Goal: Task Accomplishment & Management: Manage account settings

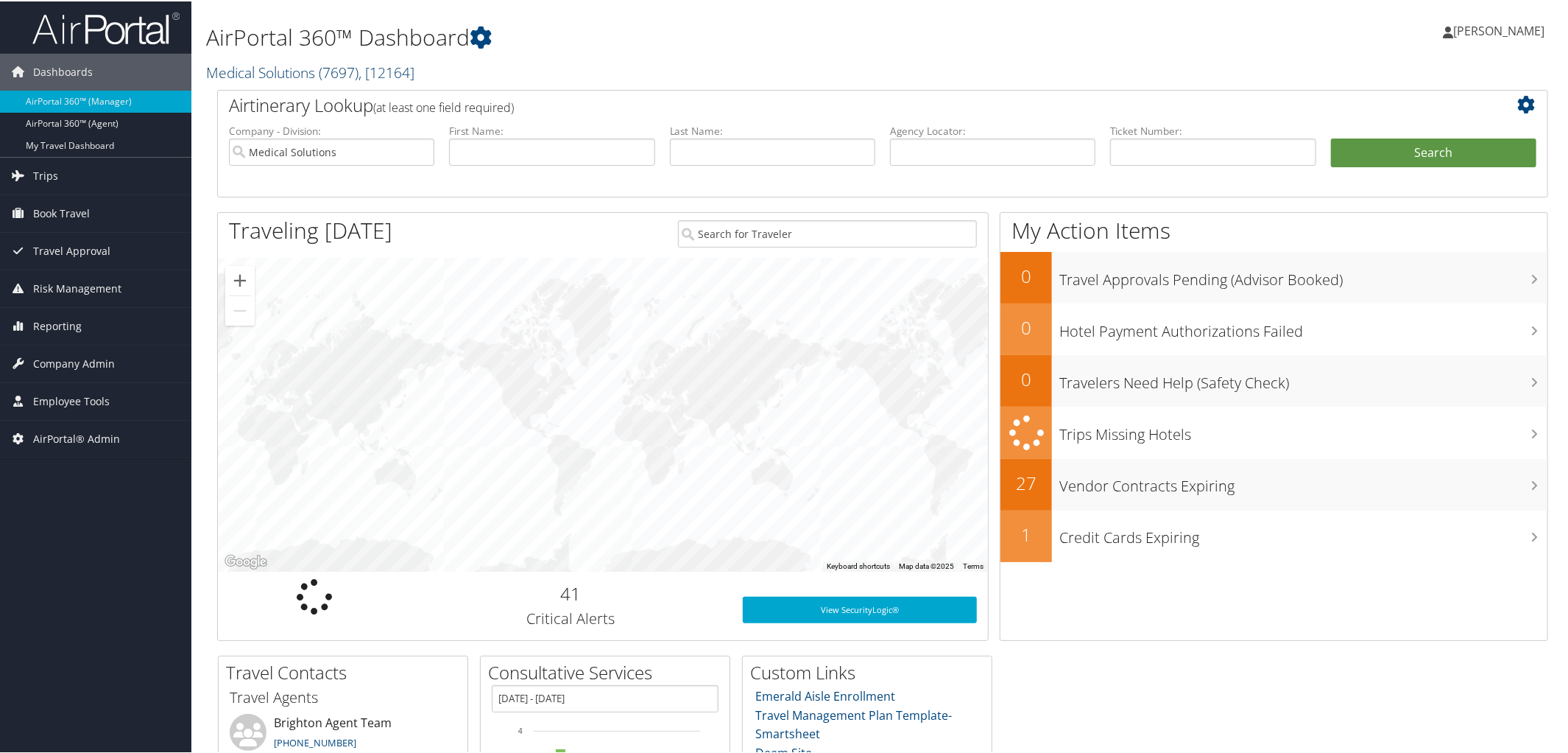
click at [275, 72] on link "Medical Solutions ( 7697 ) , [ 12164 ]" at bounding box center [310, 71] width 208 height 20
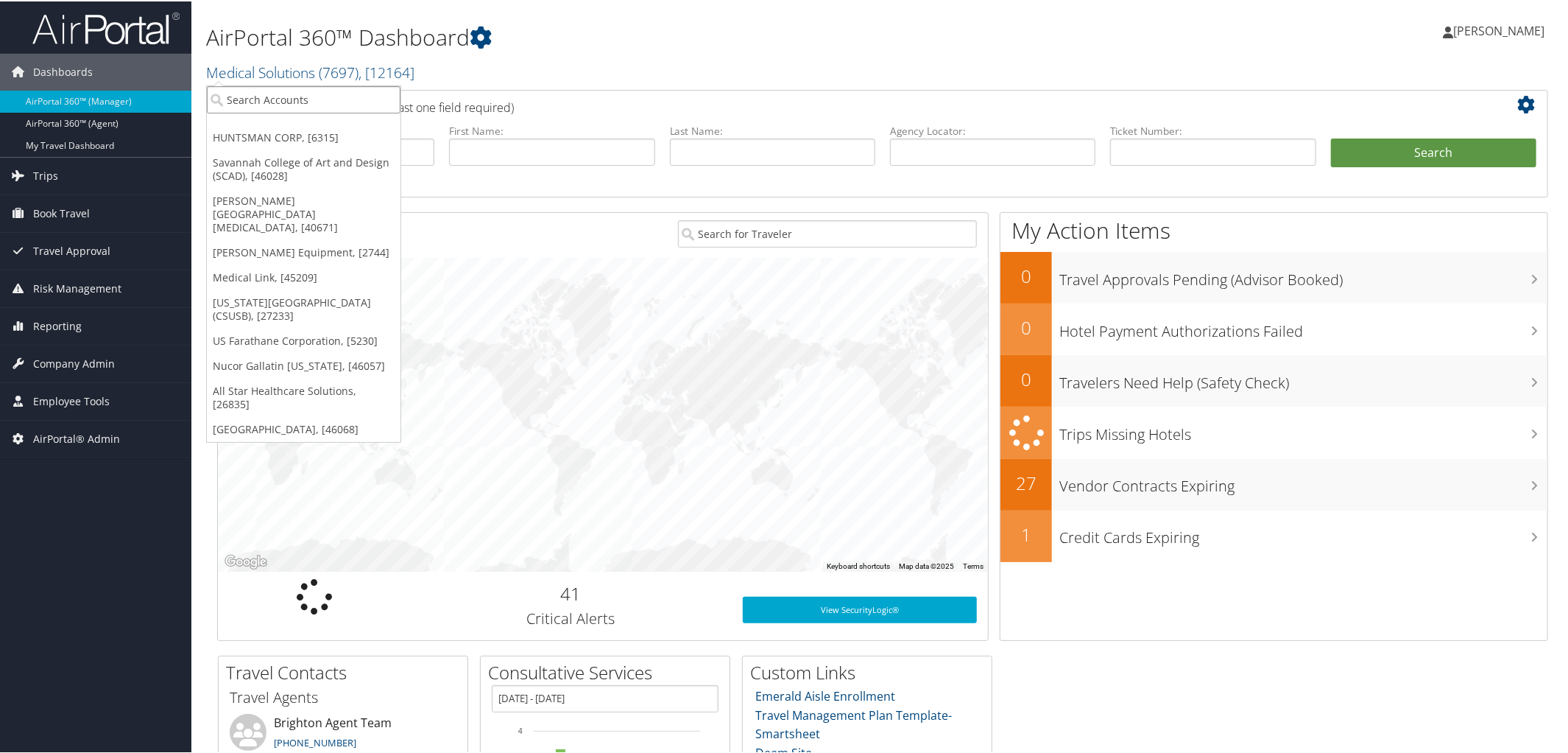
click at [279, 90] on input "search" at bounding box center [304, 98] width 194 height 27
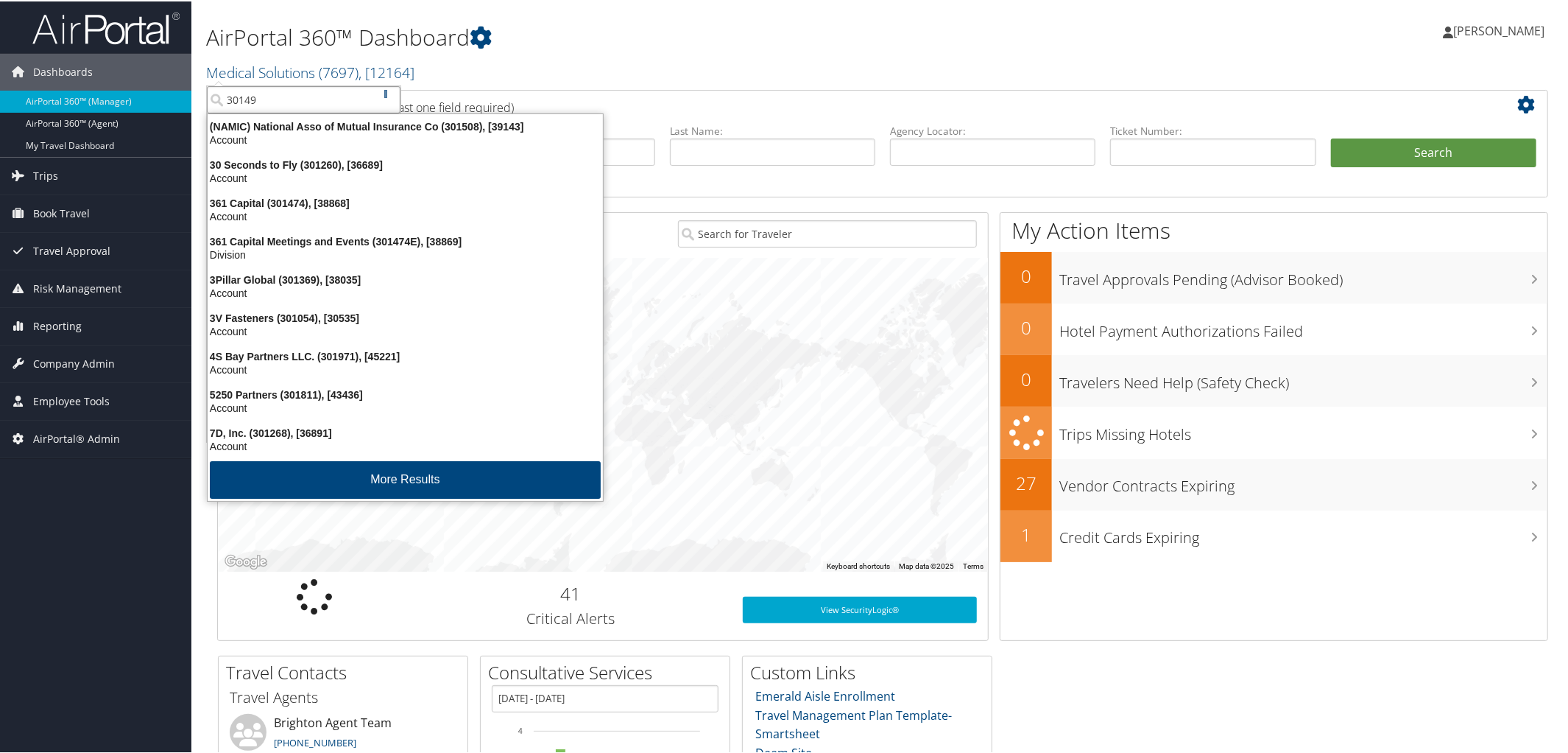
type input "301493"
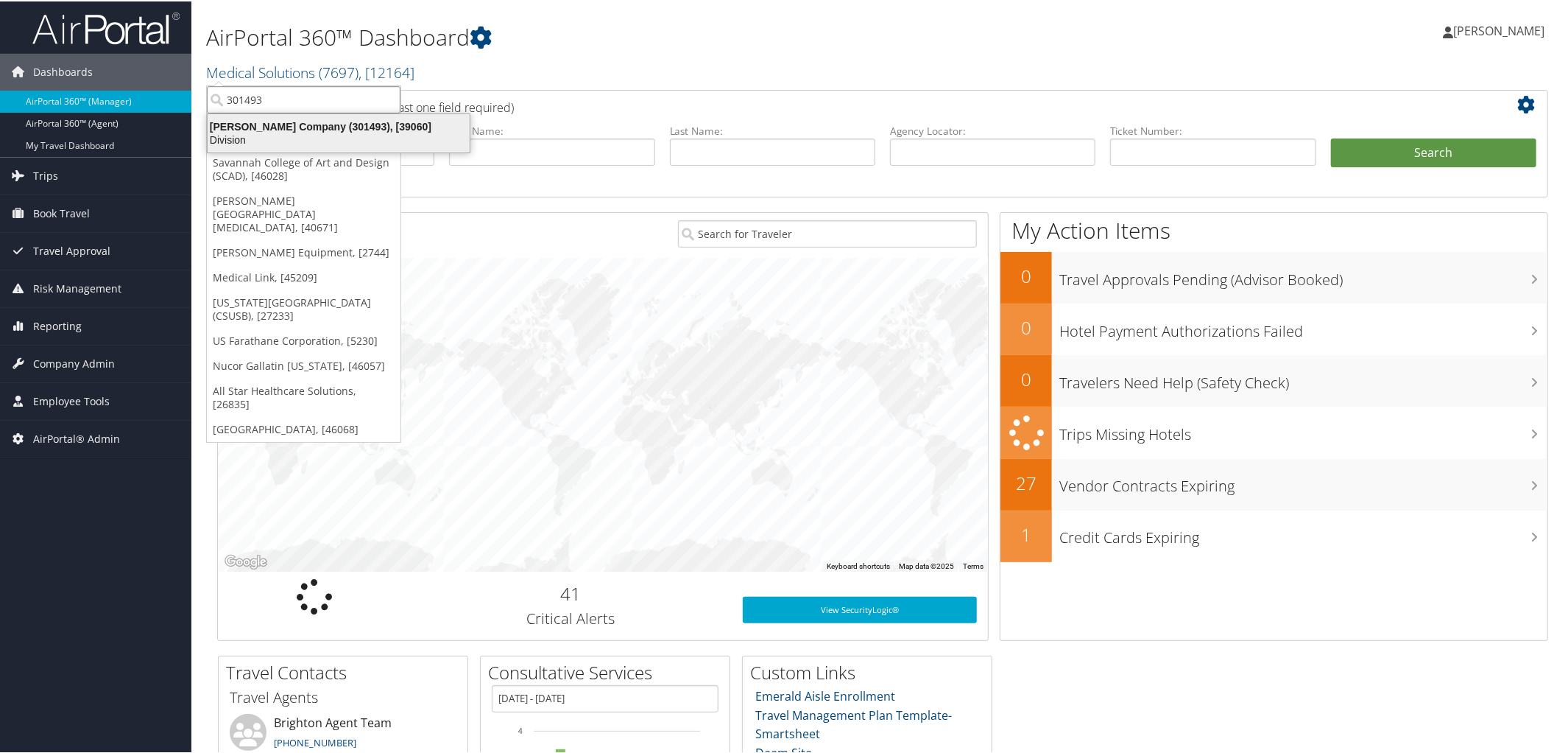
click at [298, 128] on div "Larry H. Miller Company (301493), [39060]" at bounding box center [338, 125] width 280 height 14
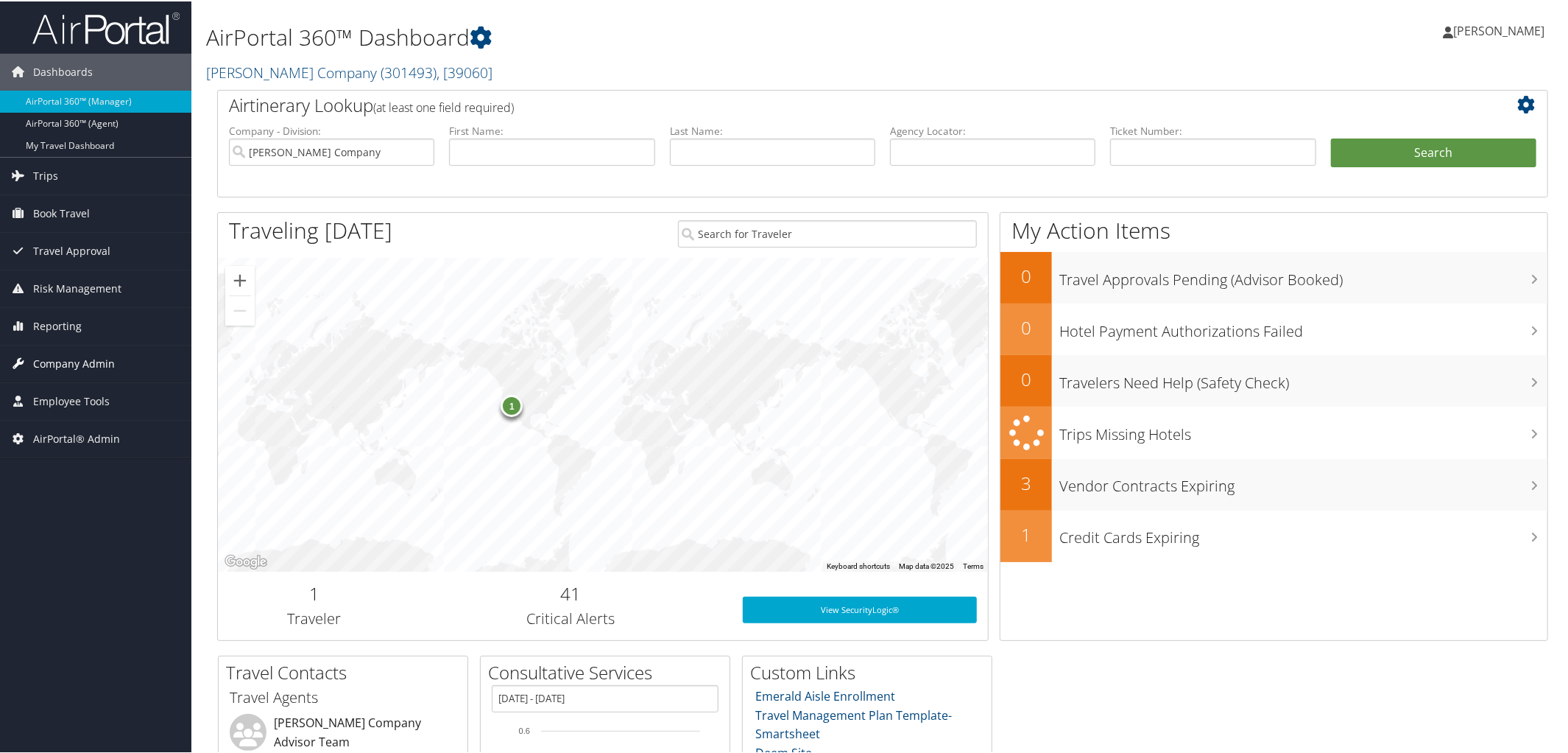
click at [89, 359] on span "Company Admin" at bounding box center [74, 362] width 82 height 37
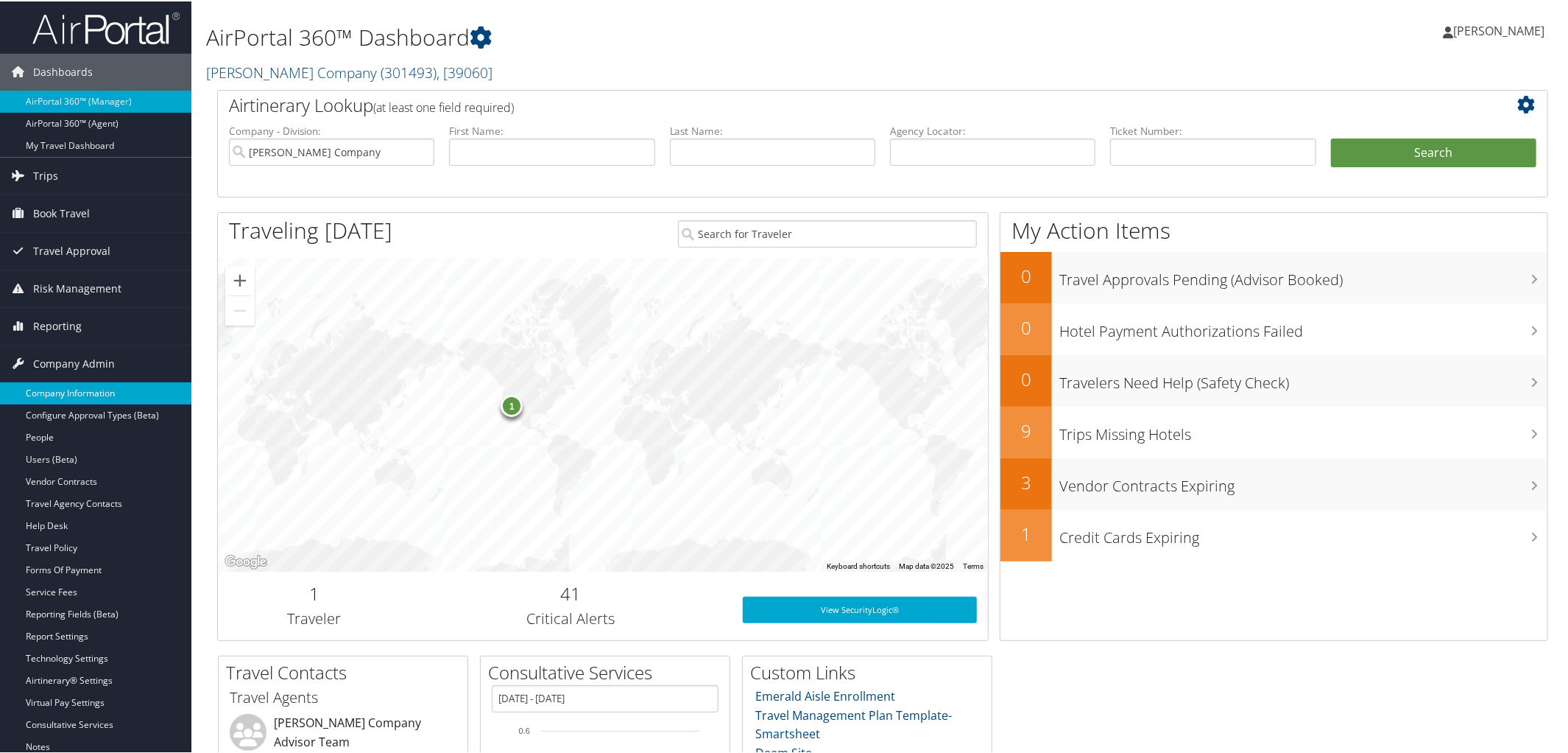
click at [86, 385] on link "Company Information" at bounding box center [95, 391] width 192 height 22
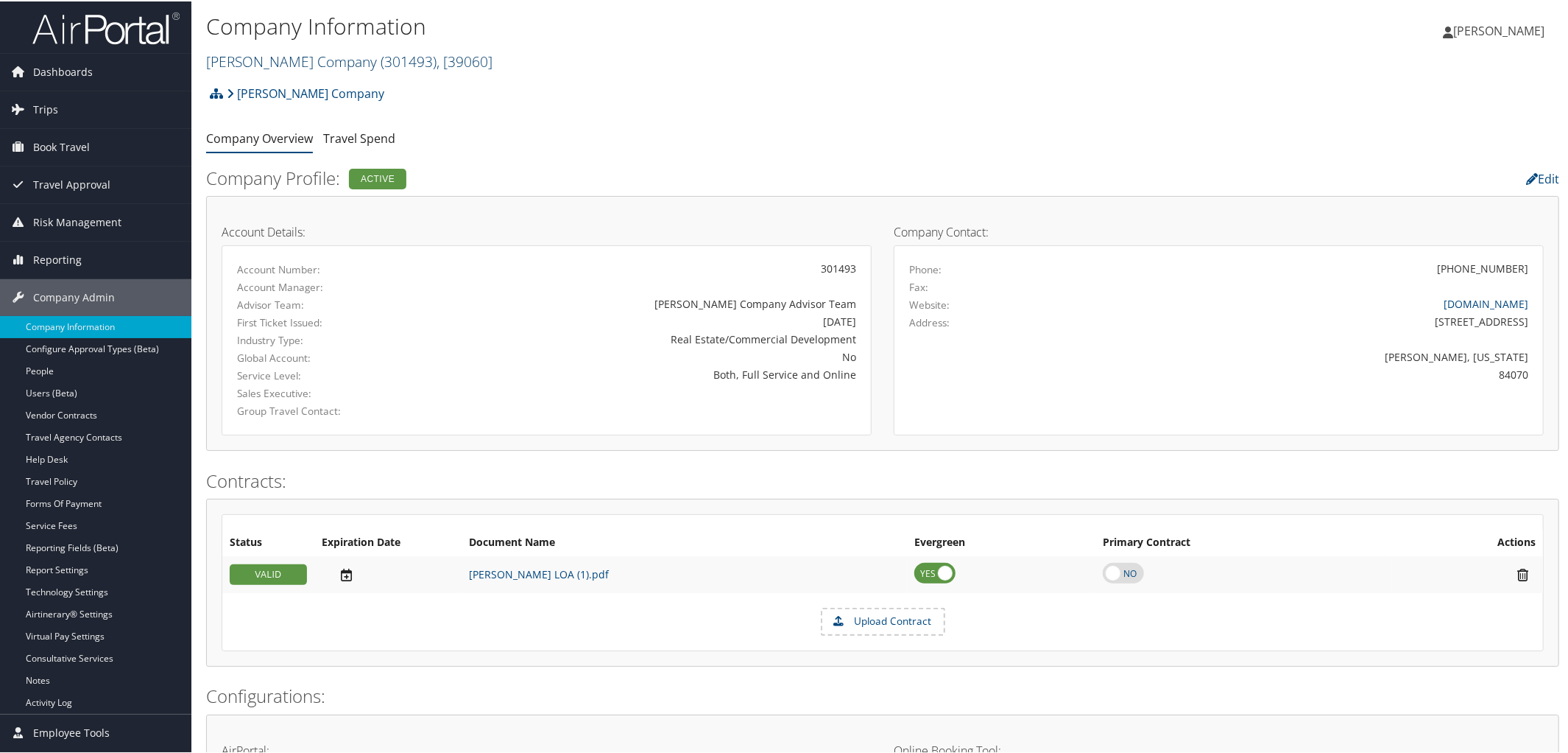
click at [338, 61] on link "Larry H. Miller Company ( 301493 ) , [ 39060 ]" at bounding box center [350, 60] width 286 height 20
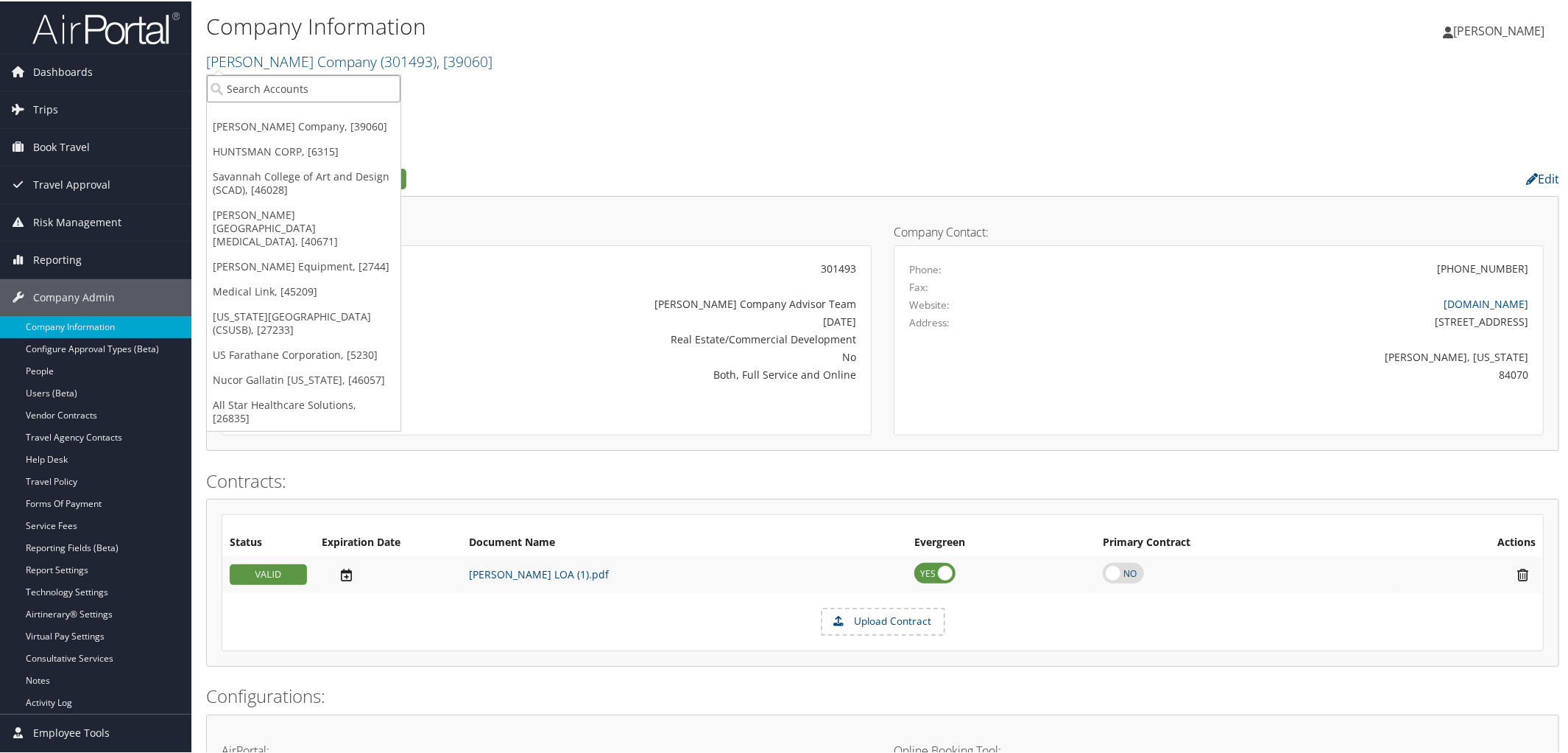
click at [327, 78] on input "search" at bounding box center [304, 87] width 194 height 27
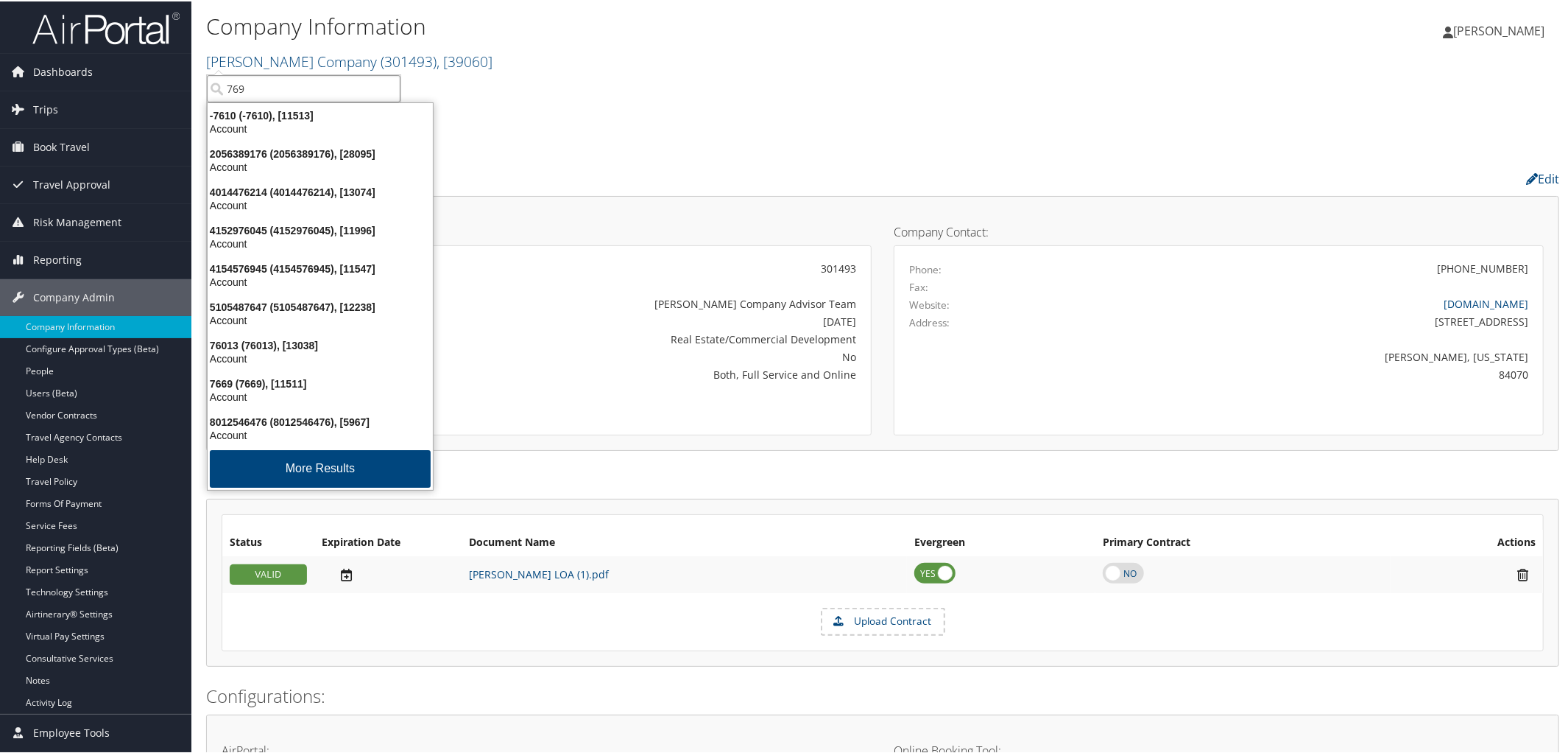
type input "7697"
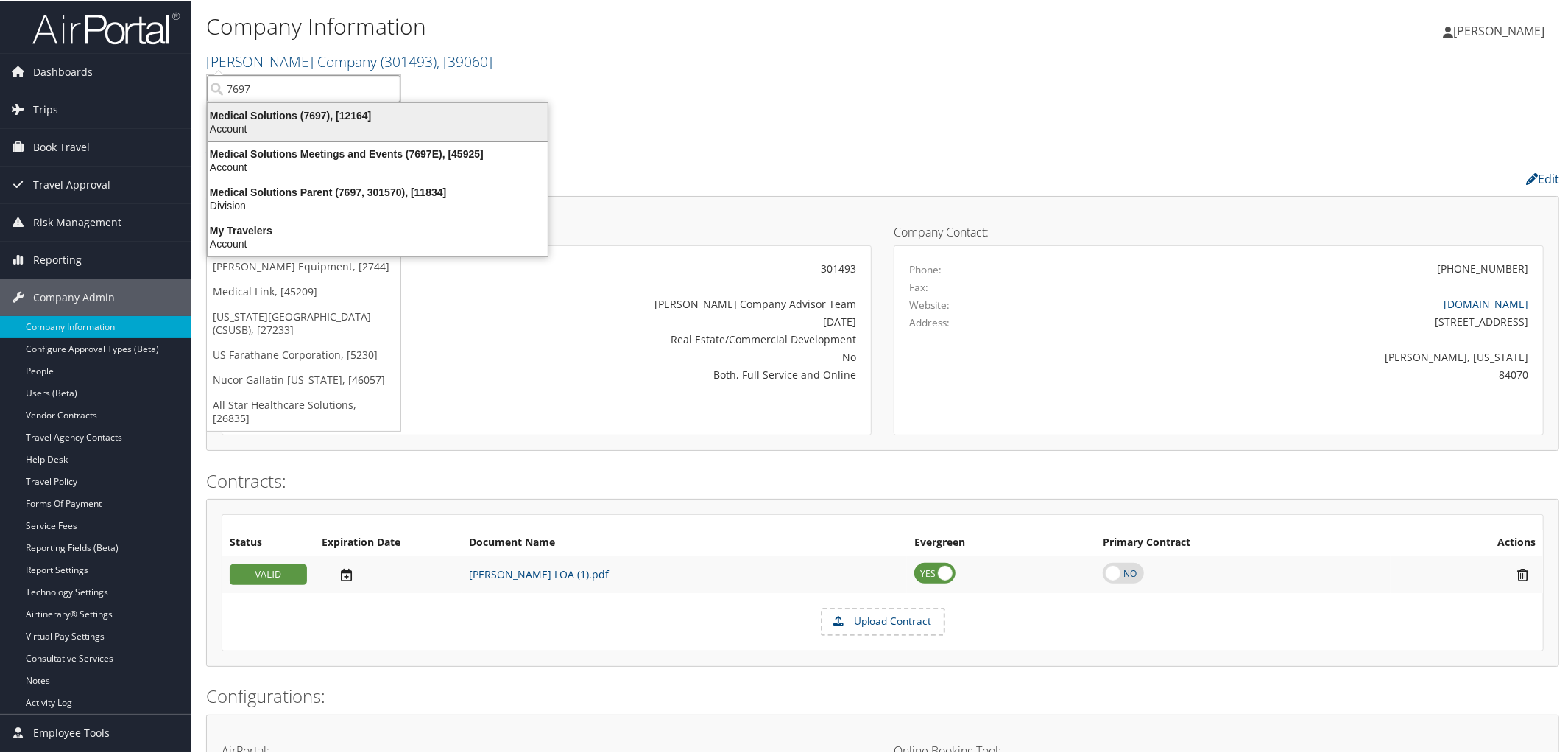
click at [332, 118] on div "Medical Solutions (7697), [12164]" at bounding box center [378, 114] width 358 height 14
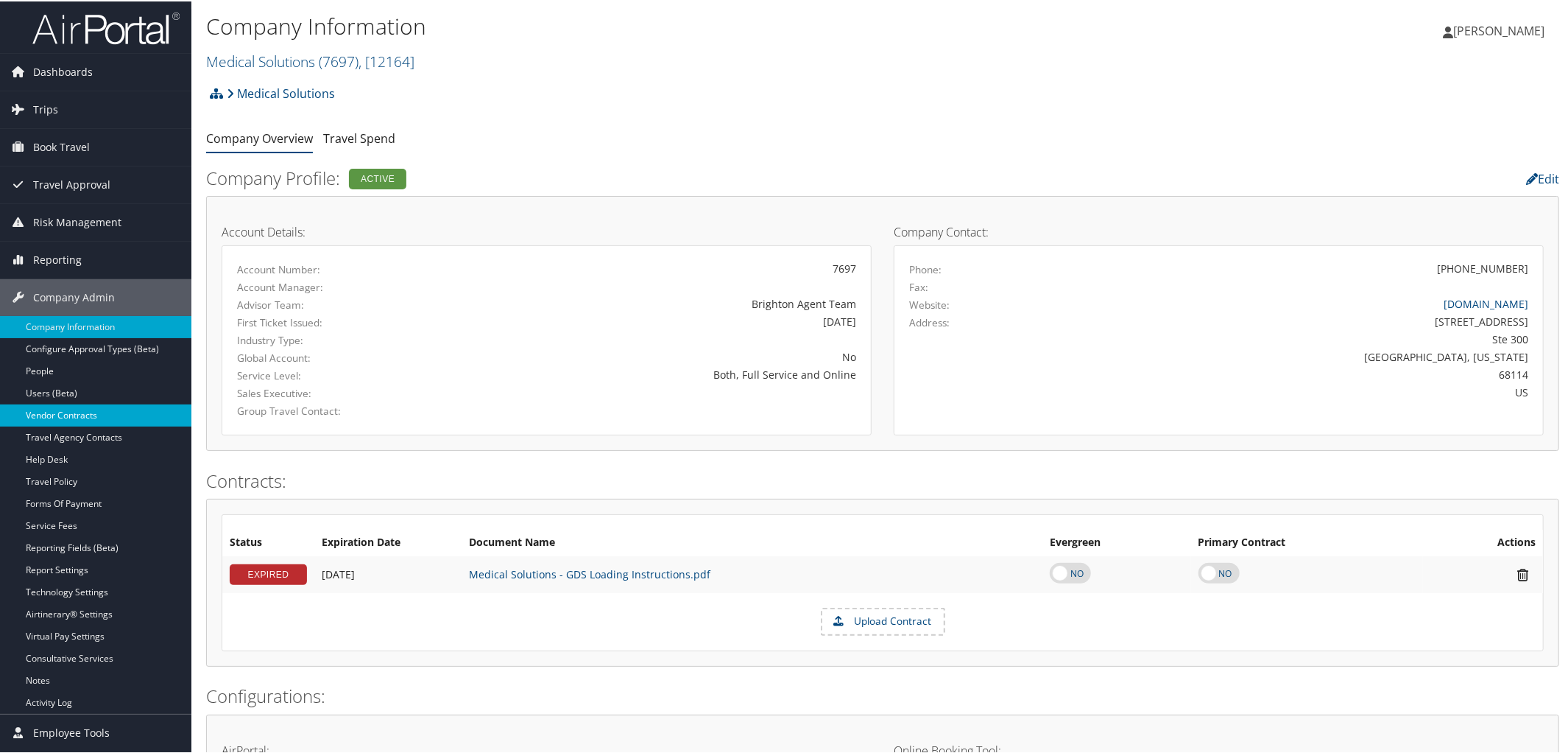
click at [62, 412] on link "Vendor Contracts" at bounding box center [95, 414] width 192 height 22
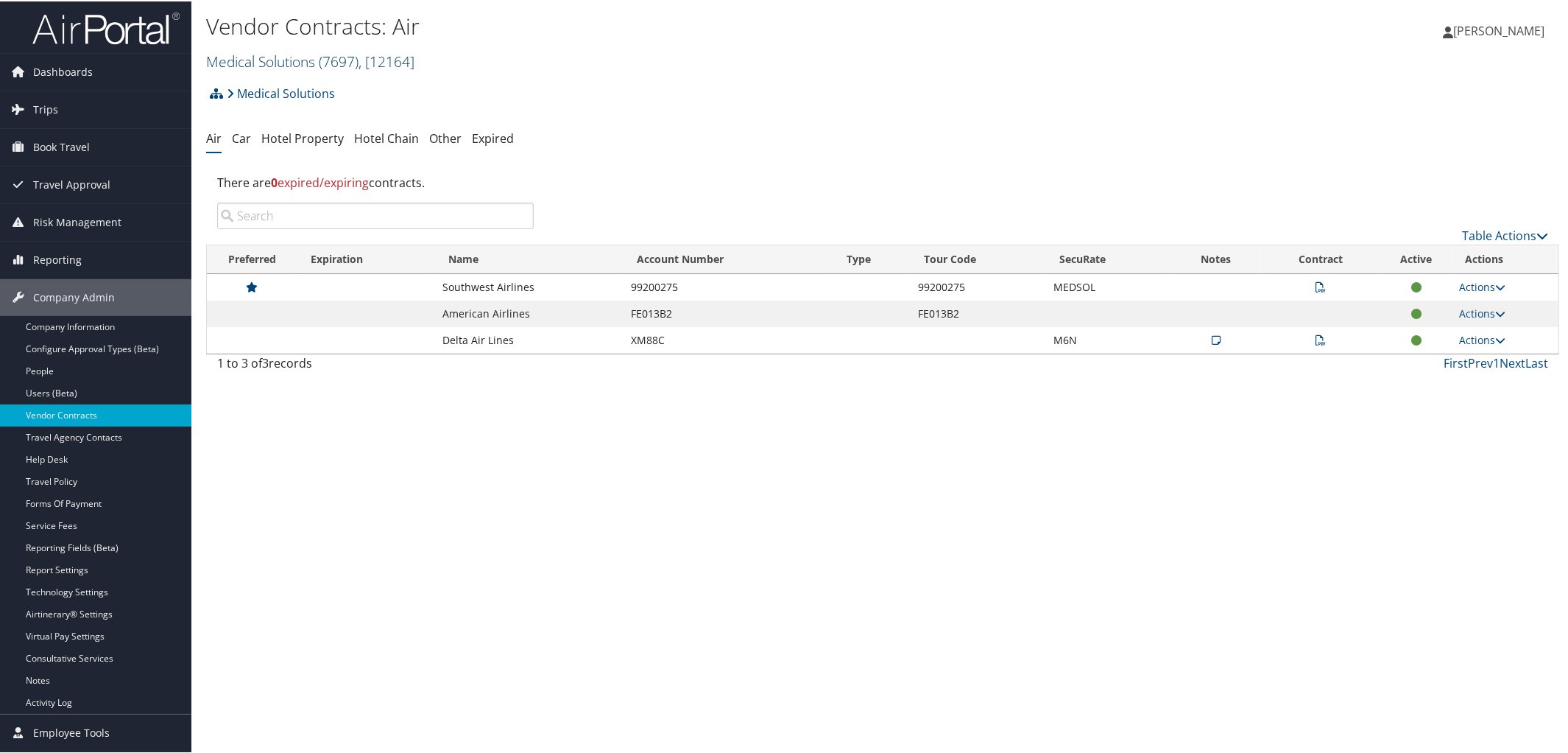
click at [273, 56] on link "Medical Solutions ( 7697 ) , [ 12164 ]" at bounding box center [310, 60] width 208 height 20
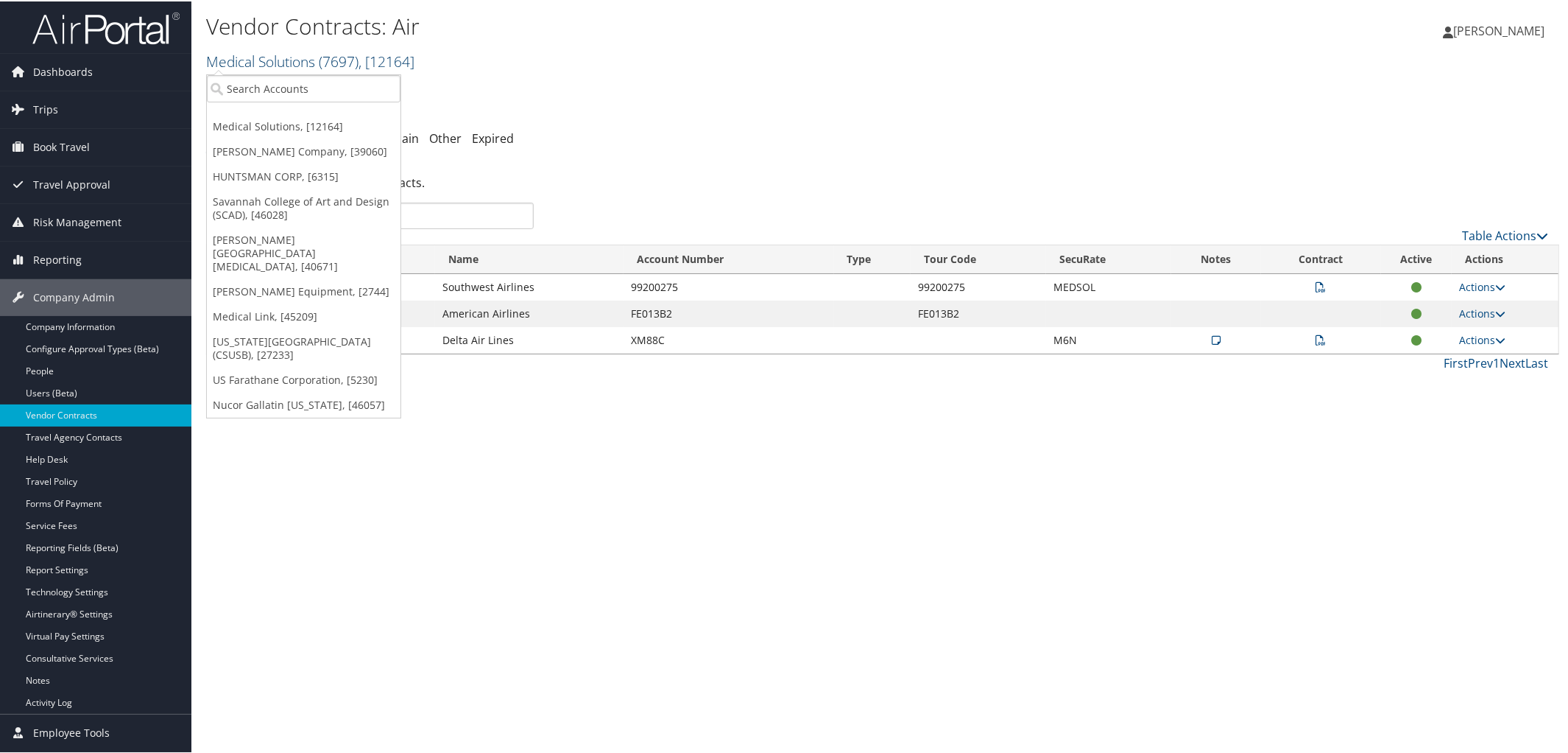
click at [322, 69] on span "( 7697 )" at bounding box center [338, 60] width 40 height 20
click at [327, 84] on input "search" at bounding box center [304, 87] width 194 height 27
type input "301720"
click at [335, 116] on div "BrightNight, LLC (301720), [41344]" at bounding box center [316, 114] width 235 height 14
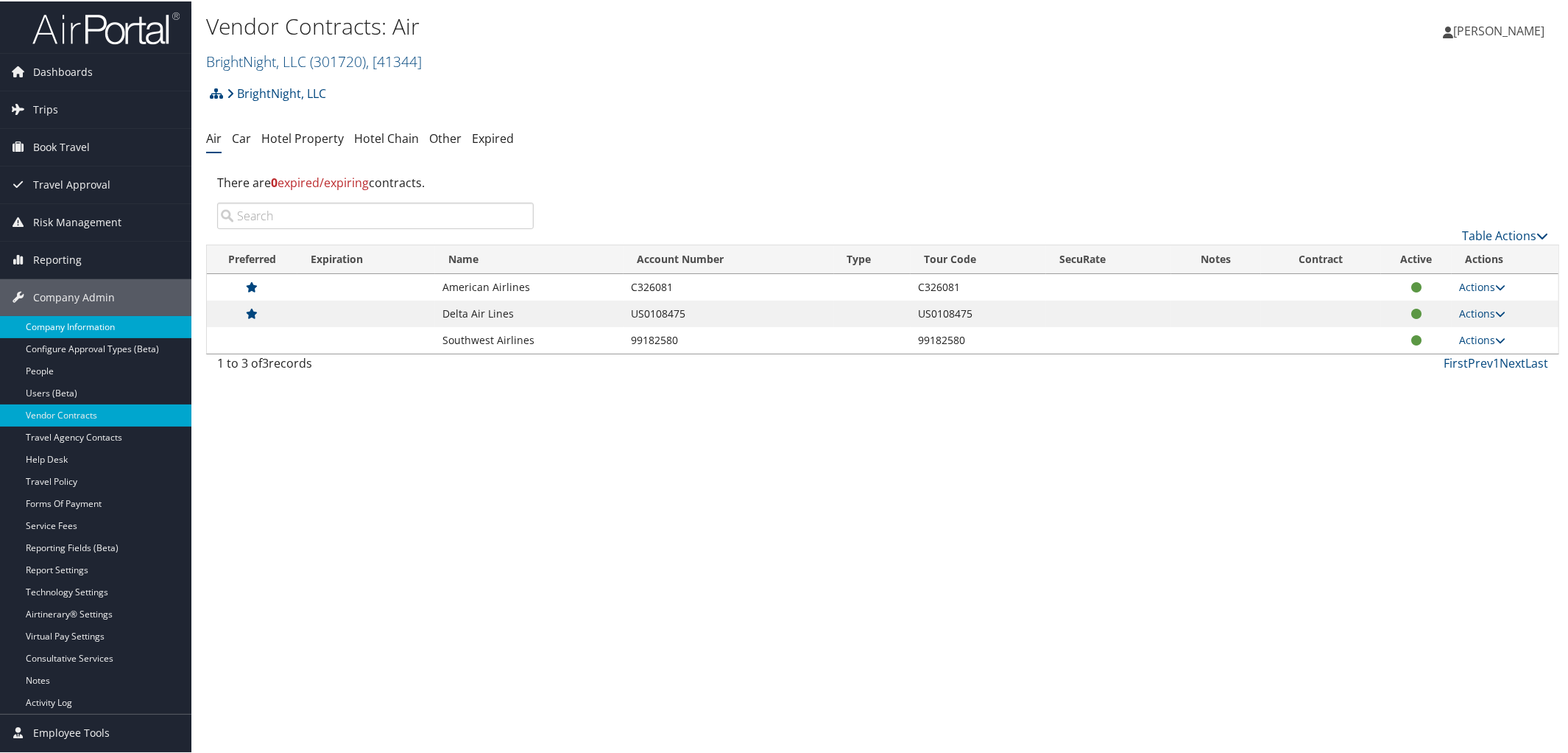
click at [56, 321] on link "Company Information" at bounding box center [95, 326] width 192 height 22
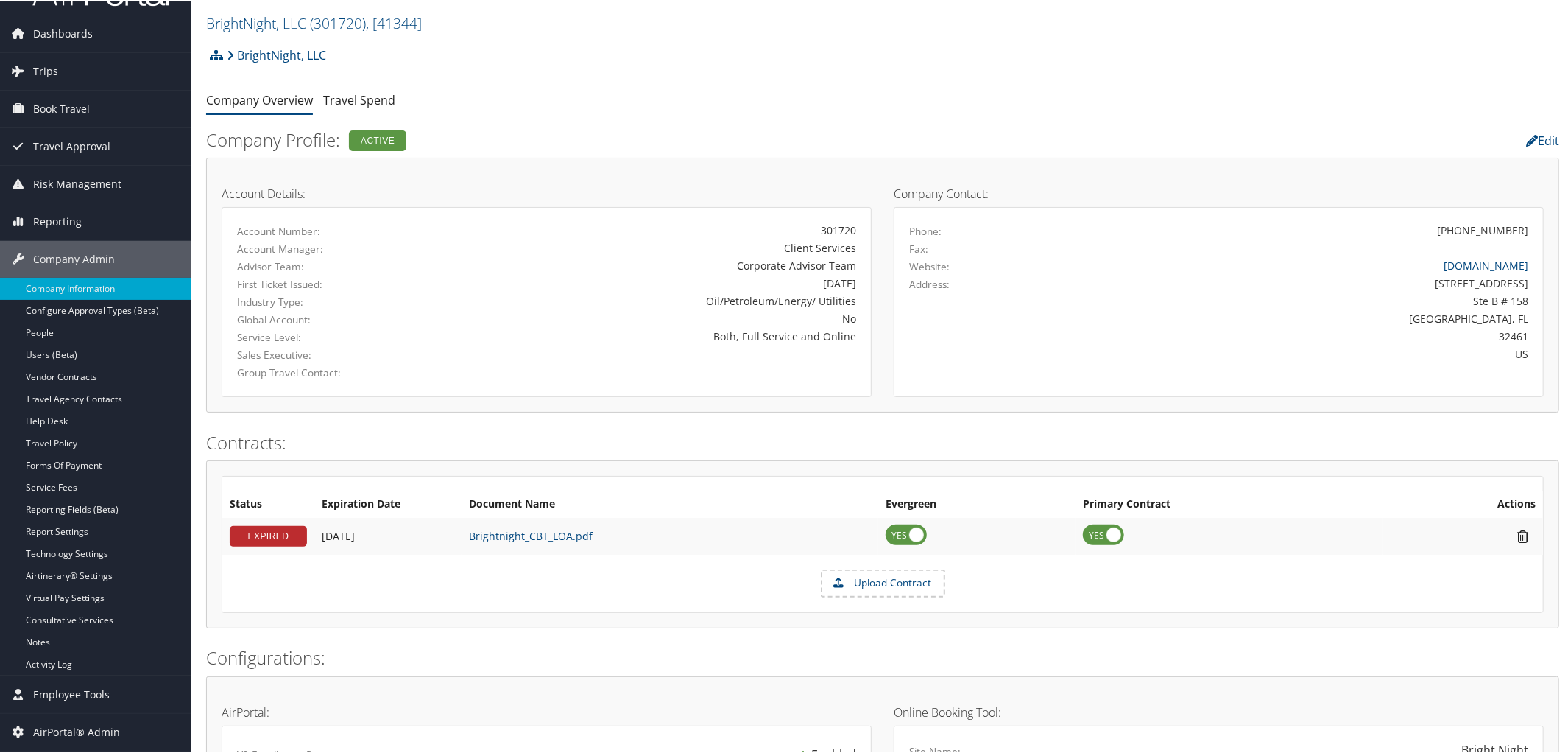
scroll to position [17, 0]
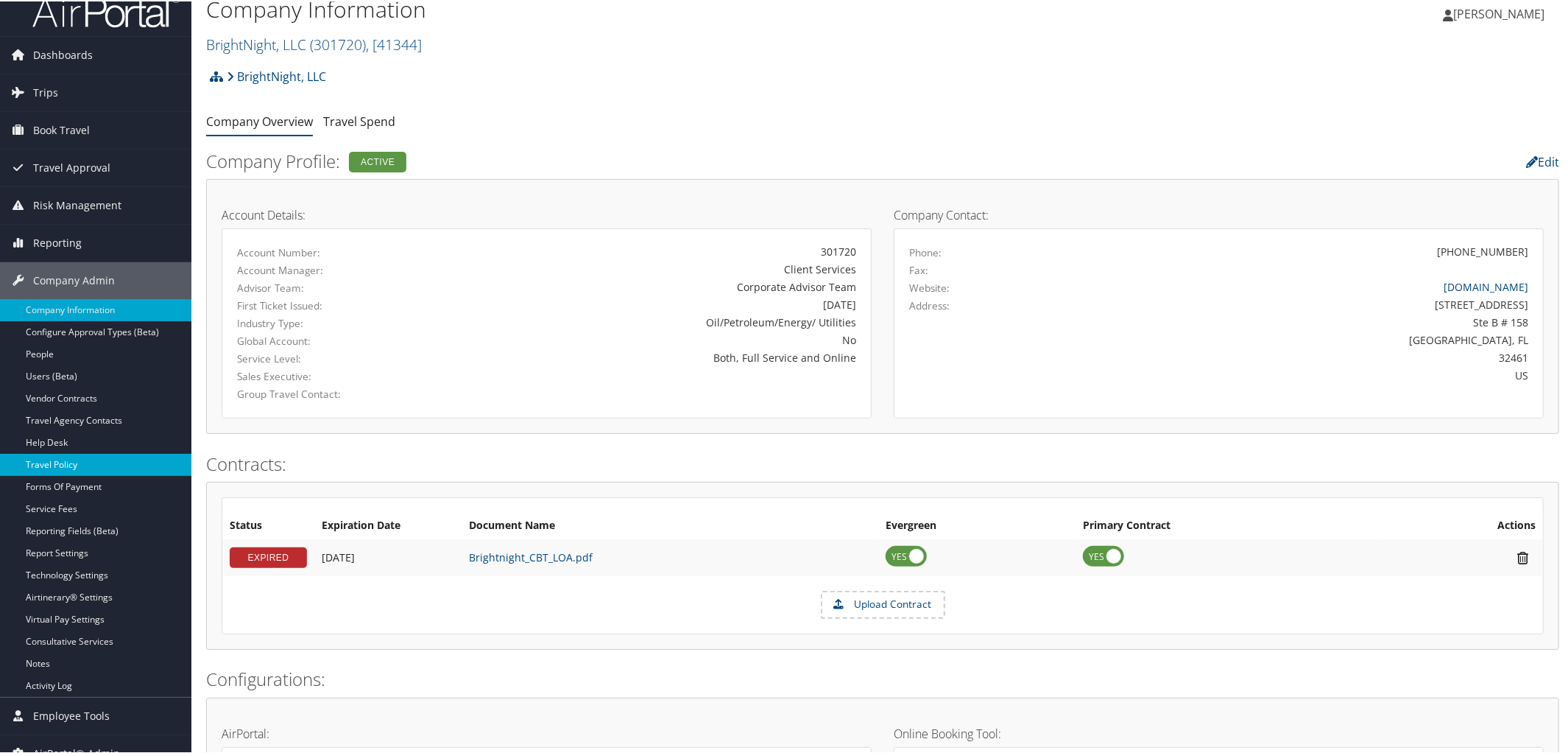
click at [73, 455] on link "Travel Policy" at bounding box center [95, 463] width 192 height 22
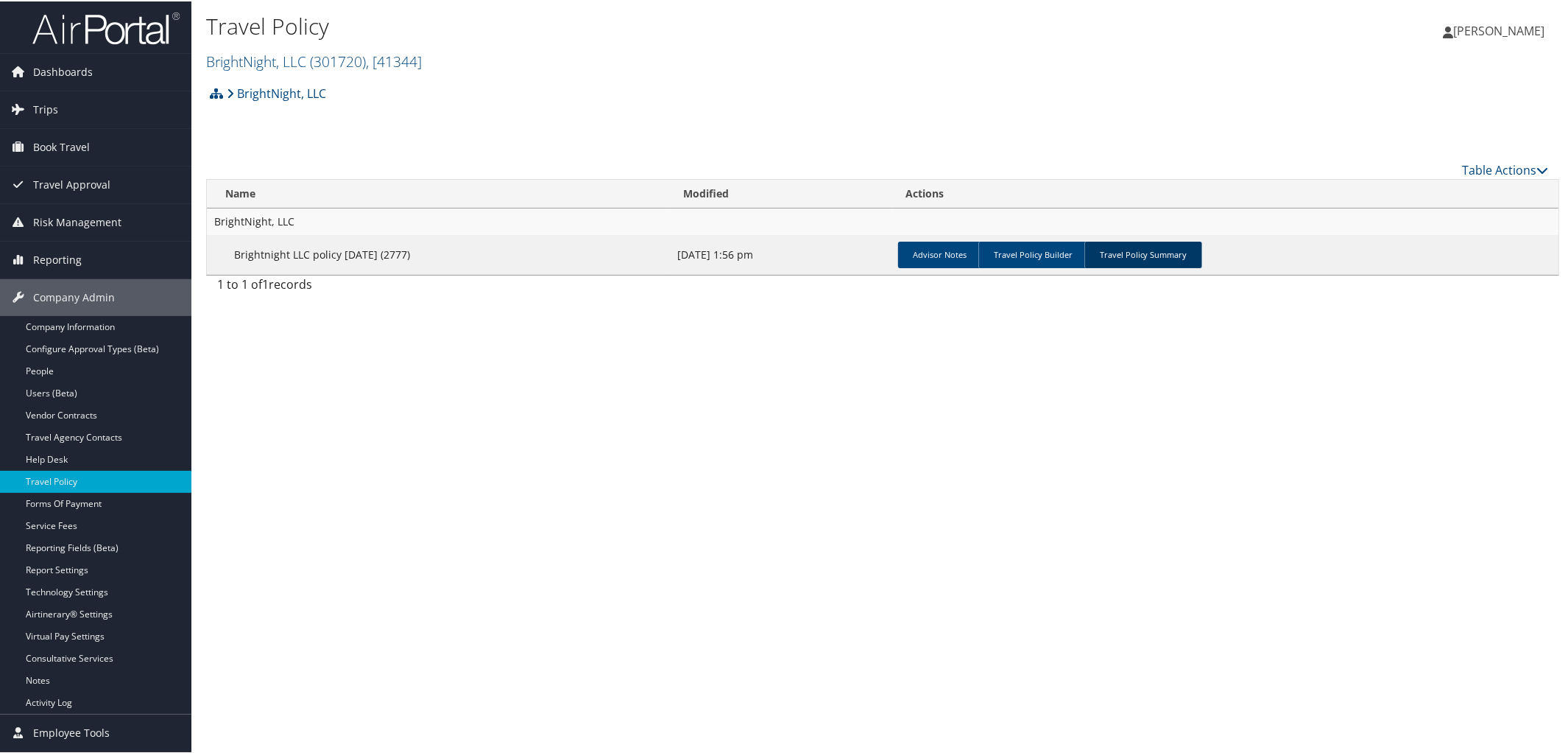
click at [1123, 250] on link "Travel Policy Summary" at bounding box center [1143, 253] width 118 height 26
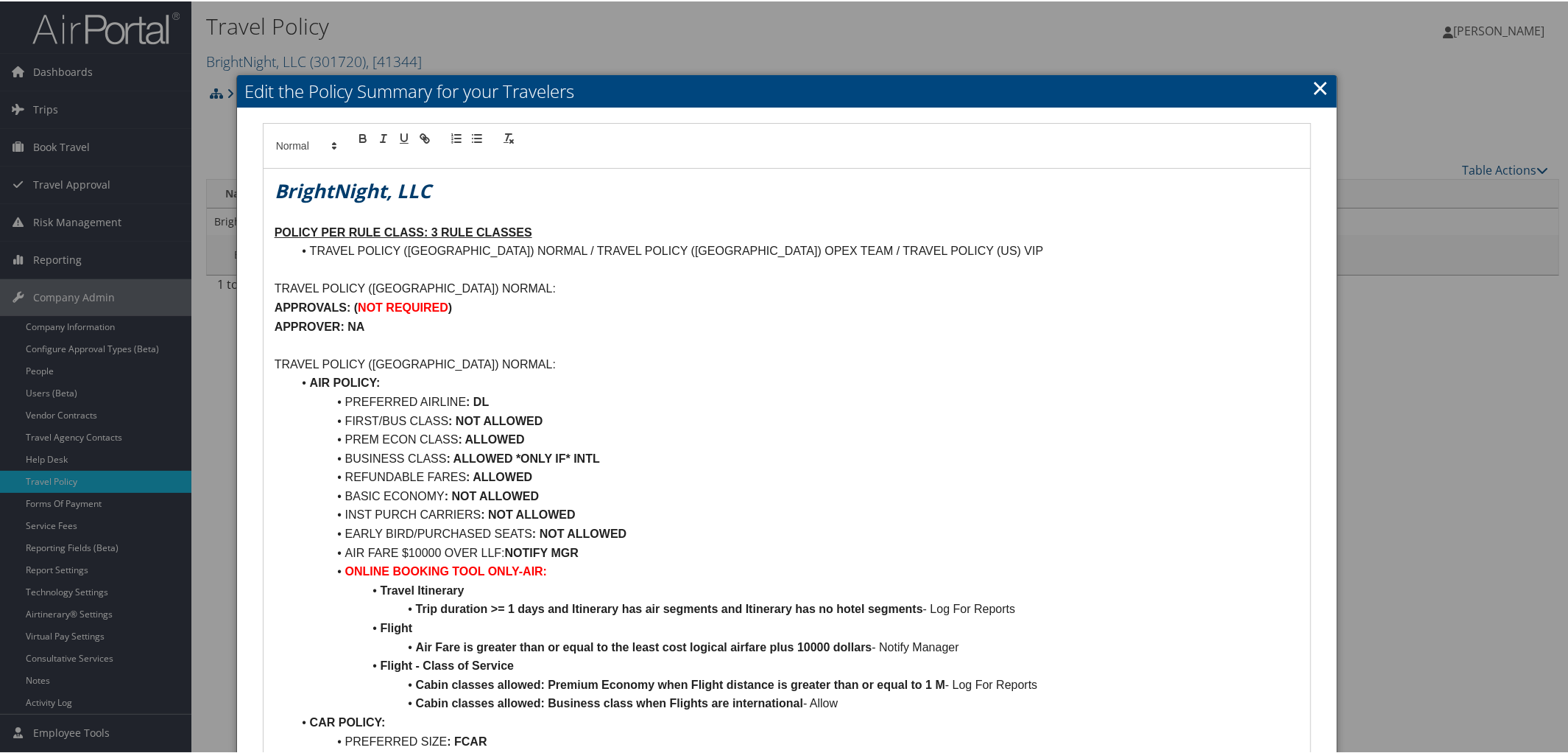
drag, startPoint x: 888, startPoint y: 532, endPoint x: 1321, endPoint y: 93, distance: 616.6
click at [1321, 93] on link "×" at bounding box center [1321, 86] width 17 height 30
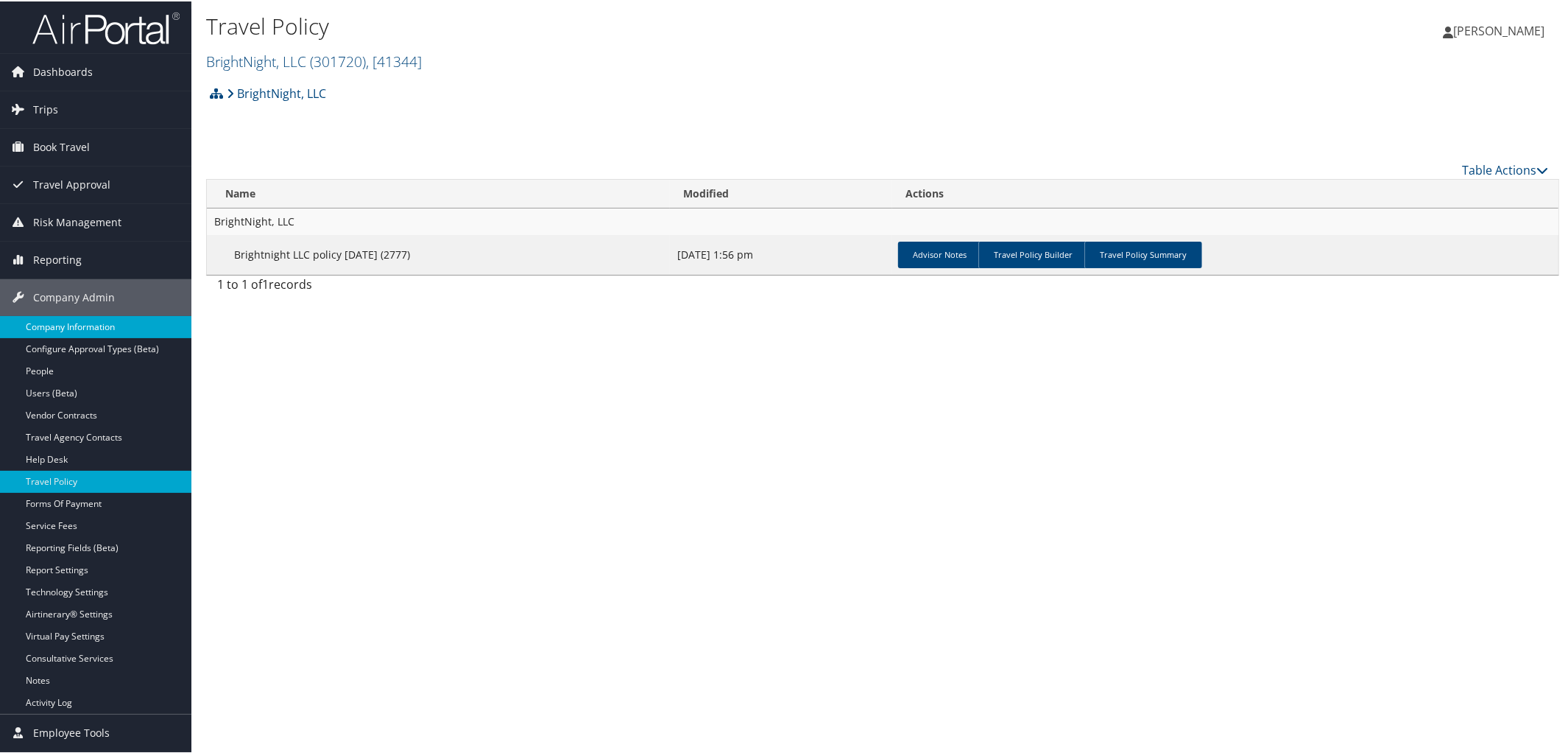
click at [51, 326] on link "Company Information" at bounding box center [95, 326] width 192 height 22
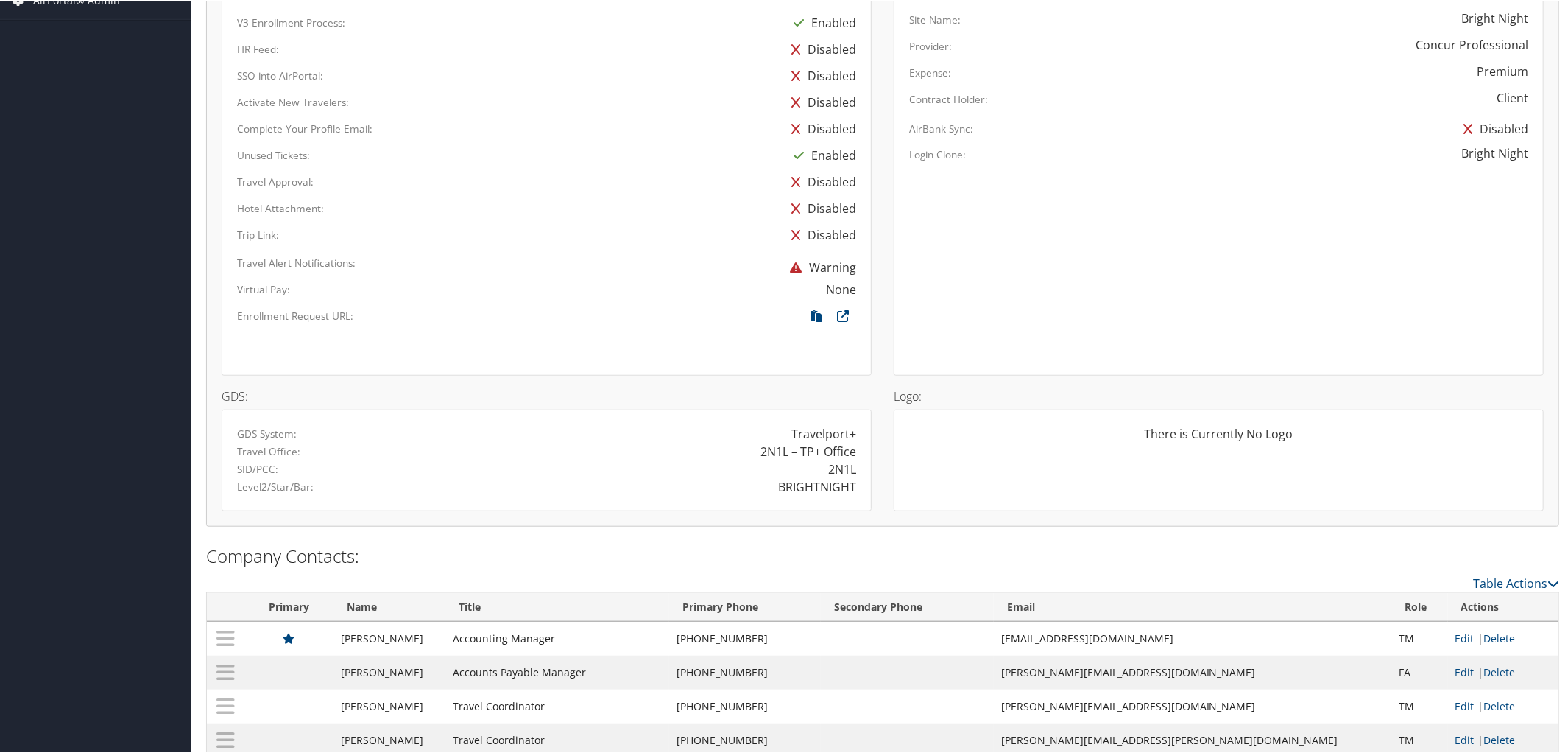
scroll to position [764, 0]
